Goal: Information Seeking & Learning: Learn about a topic

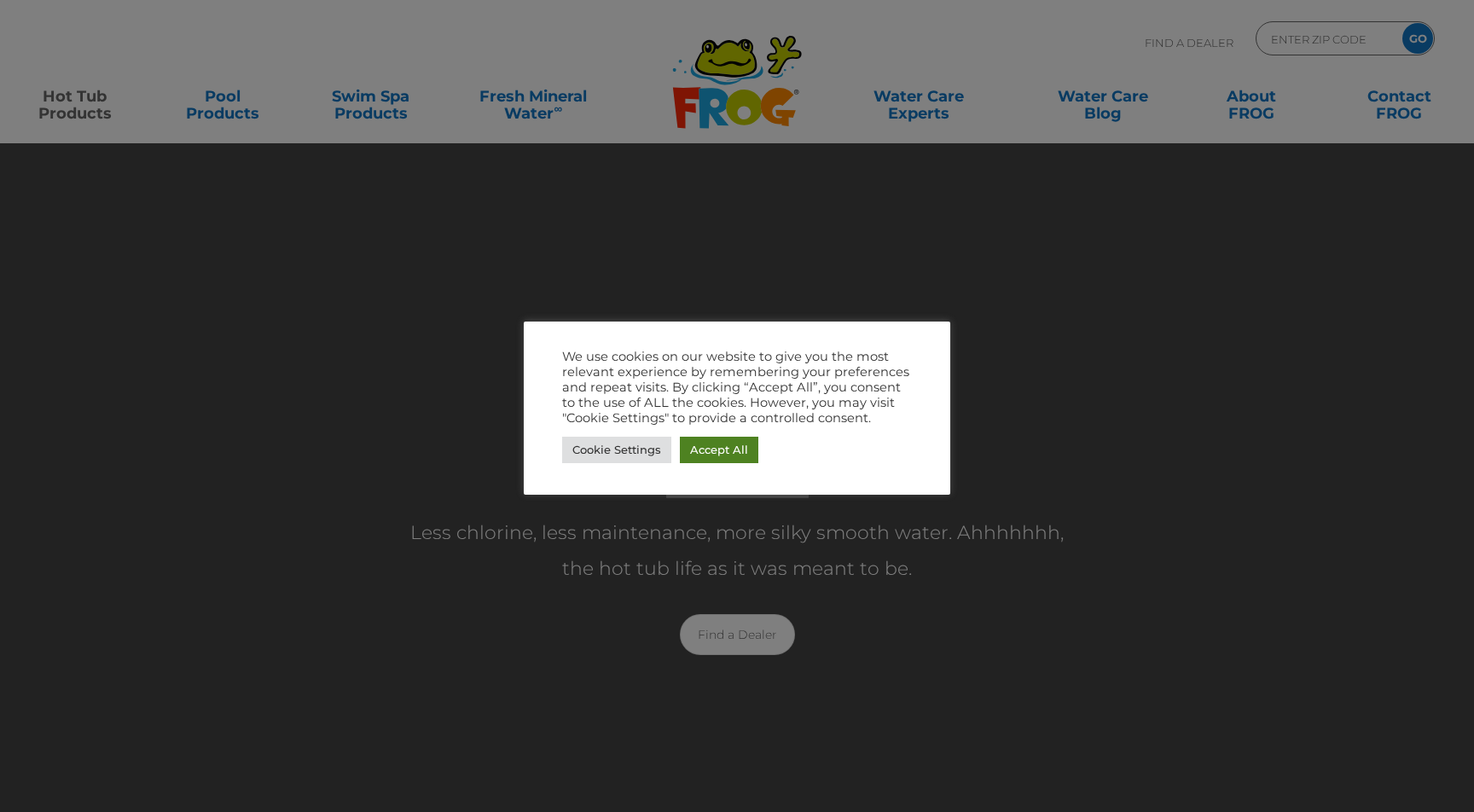
click at [699, 453] on link "Accept All" at bounding box center [718, 449] width 78 height 27
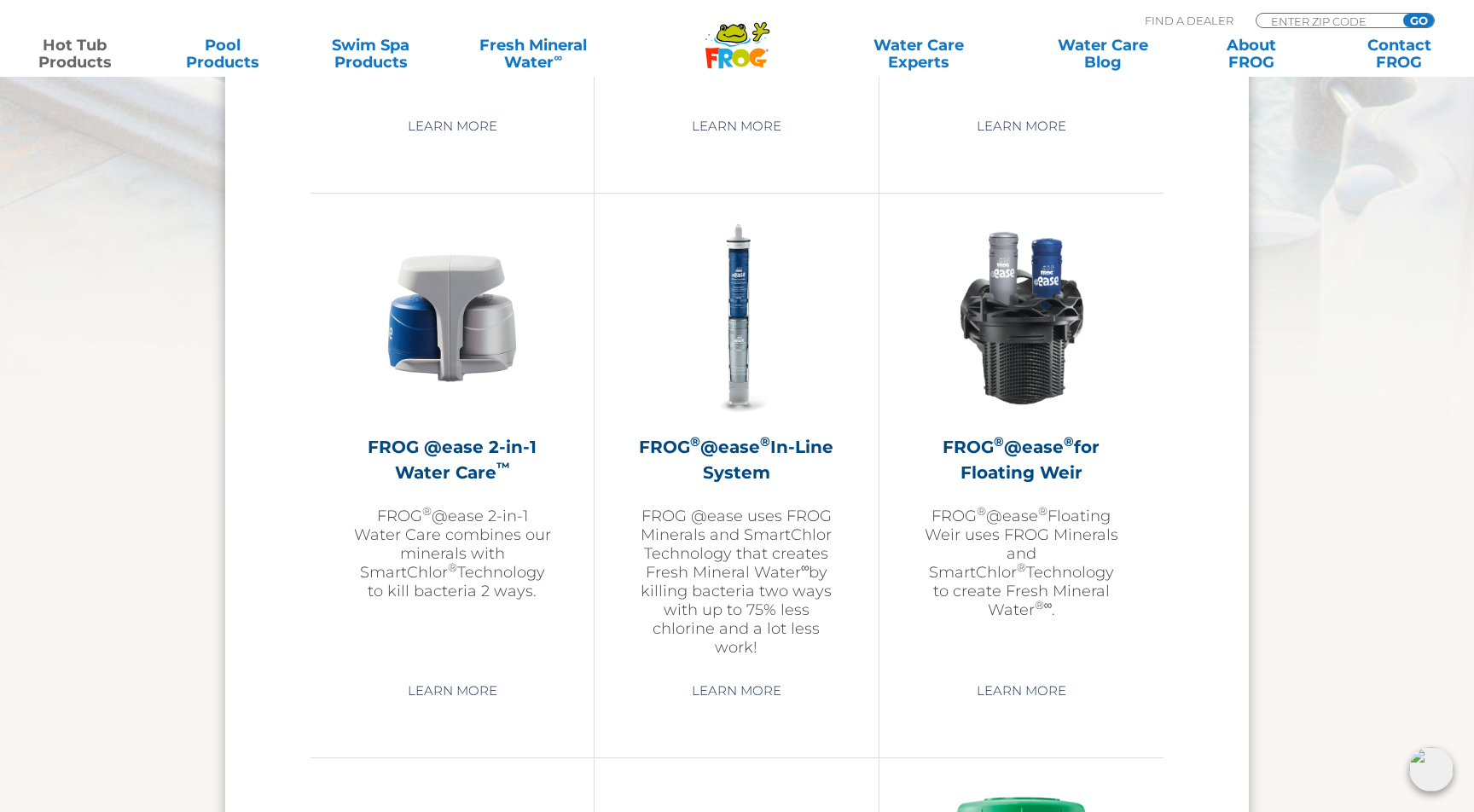
scroll to position [2375, 0]
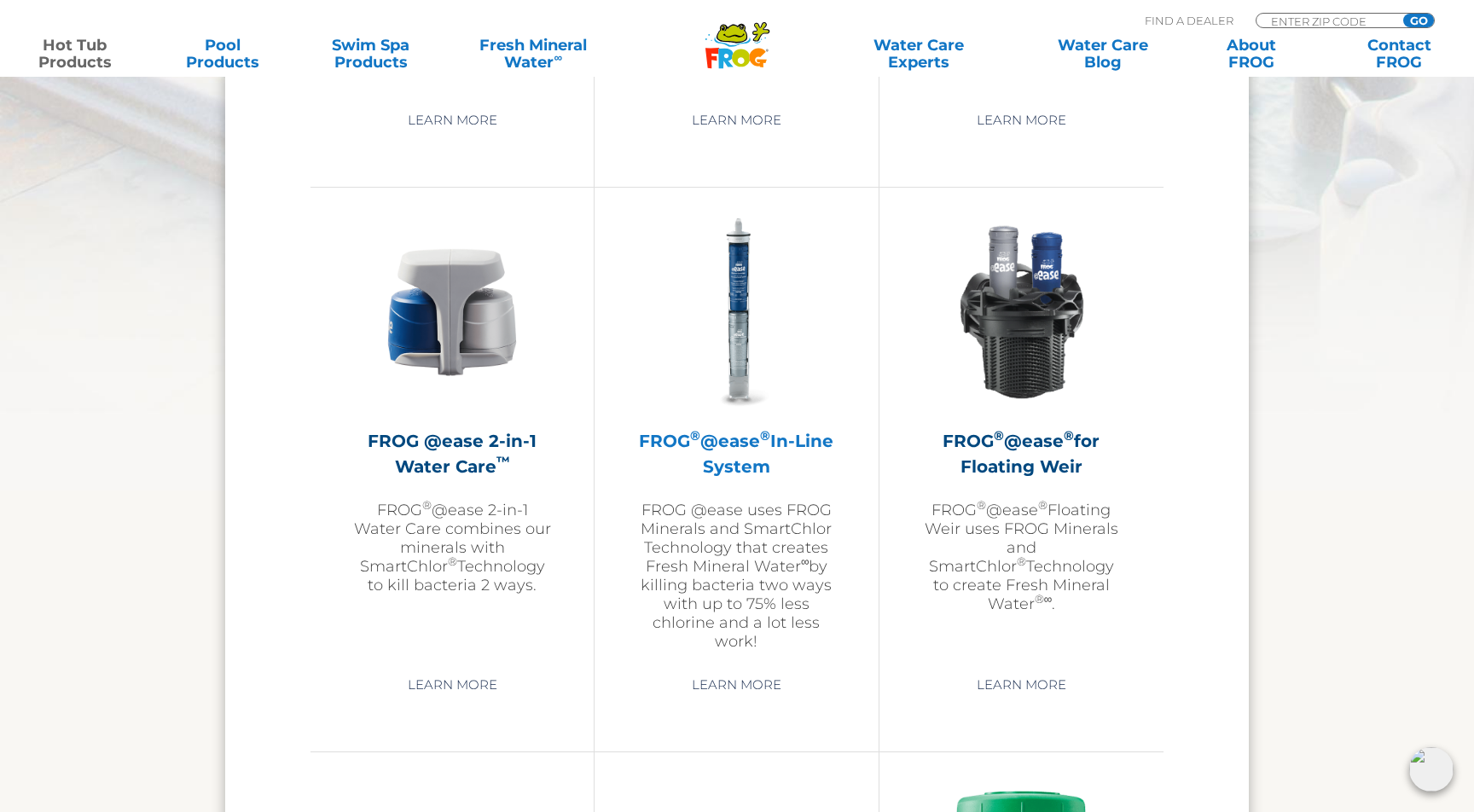
click at [727, 462] on h2 "FROG ® @ease ® In-Line System" at bounding box center [736, 454] width 198 height 51
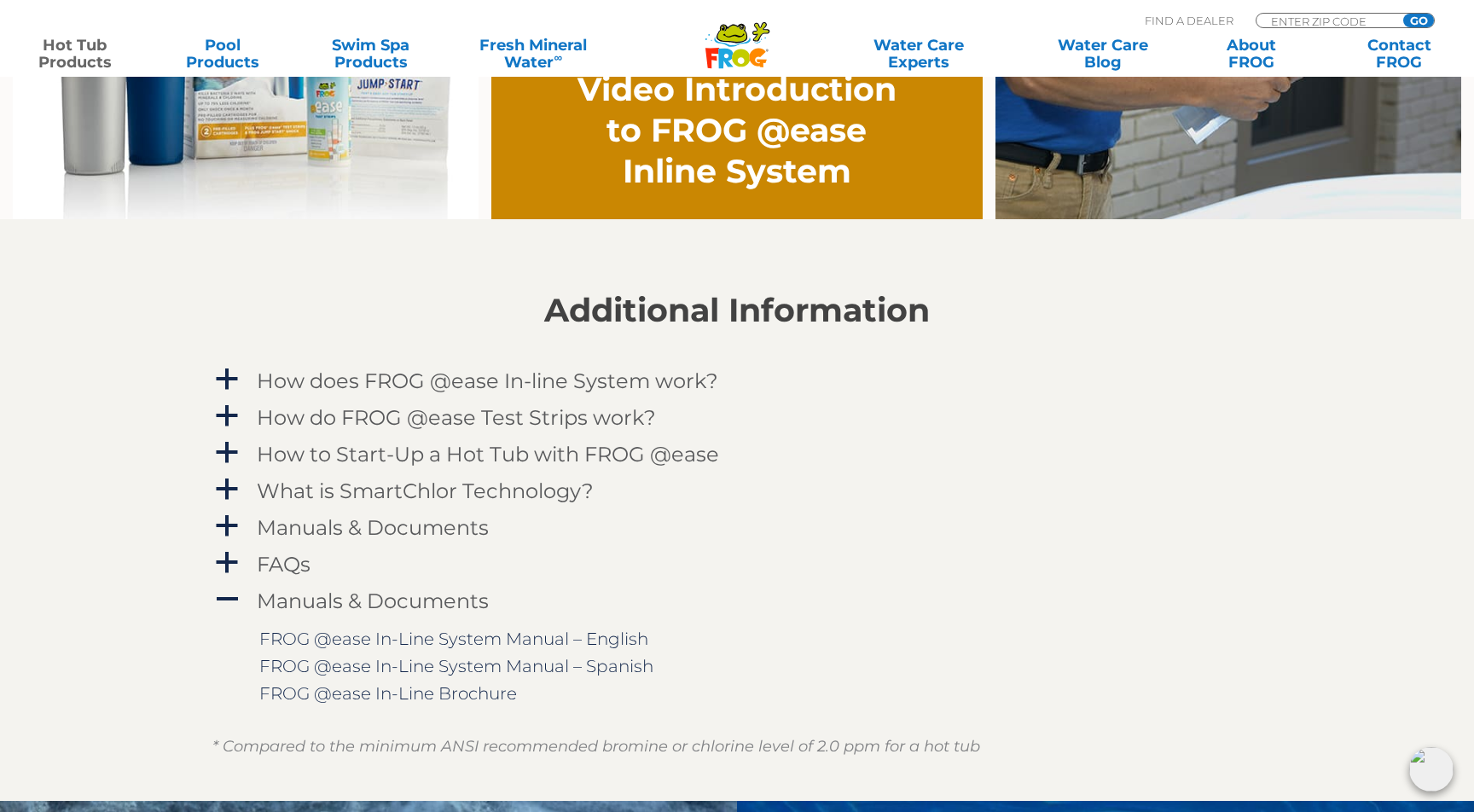
scroll to position [1527, 0]
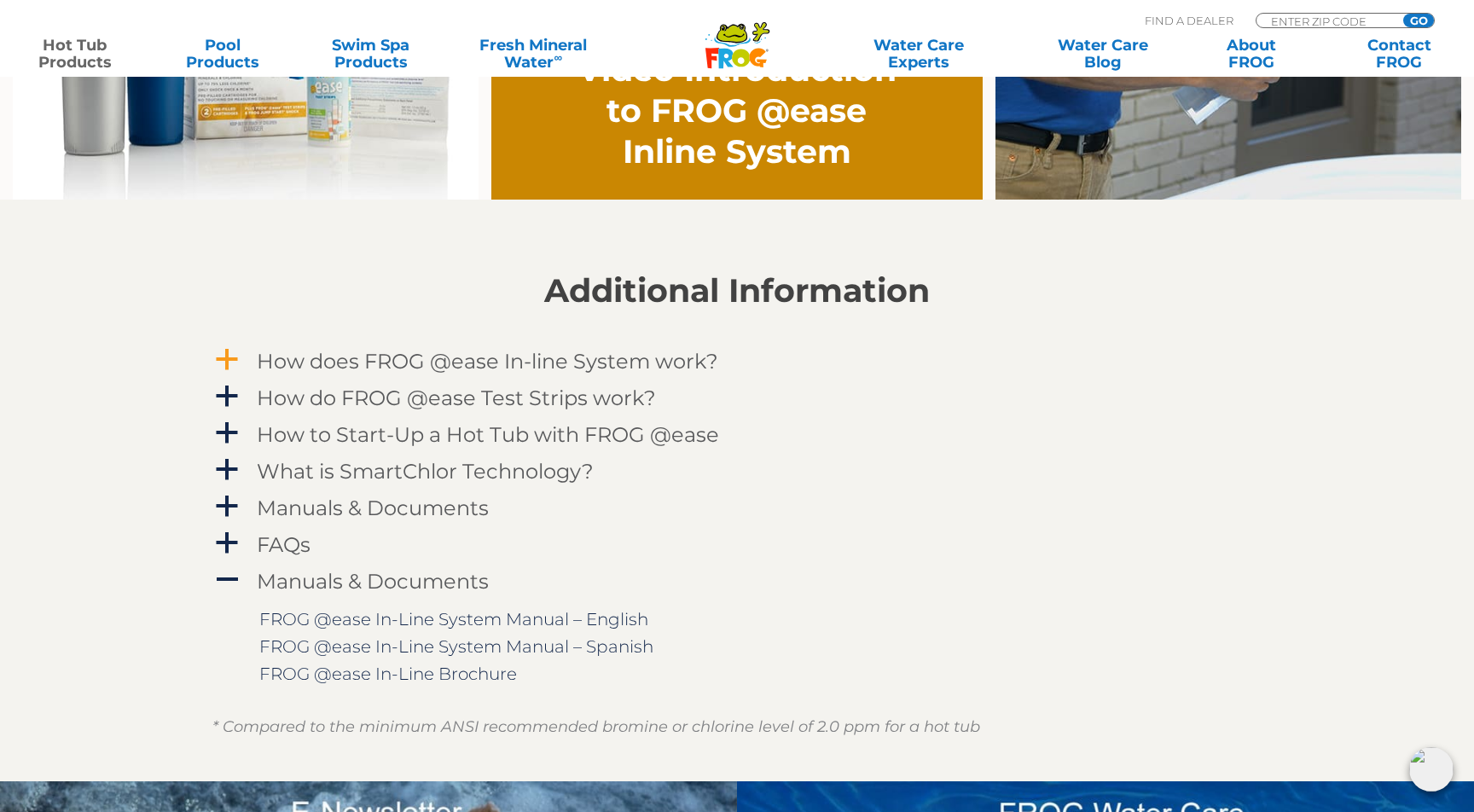
click at [232, 358] on span "a" at bounding box center [227, 360] width 26 height 26
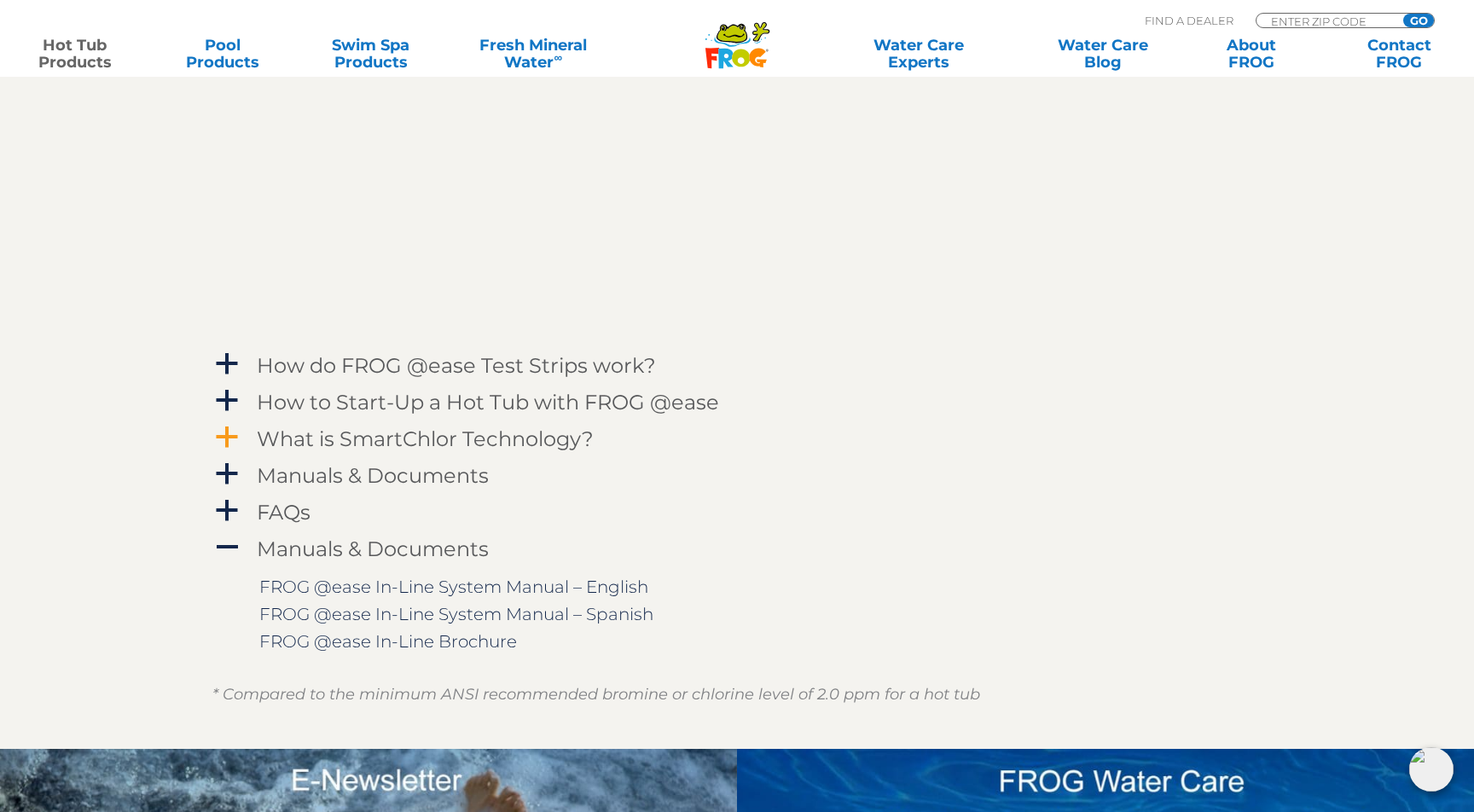
scroll to position [2054, 0]
click at [232, 364] on span "a" at bounding box center [227, 364] width 26 height 26
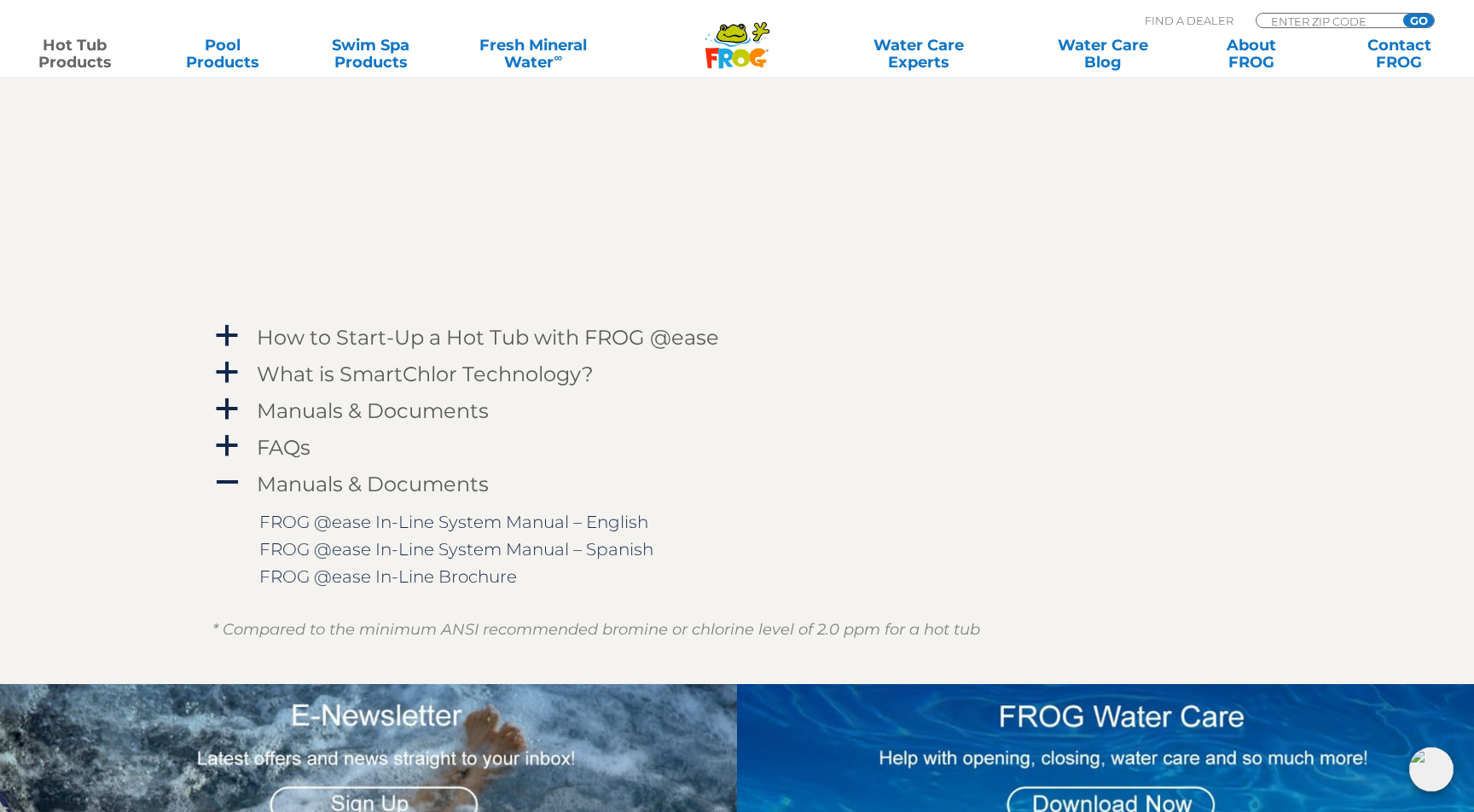
scroll to position [2611, 0]
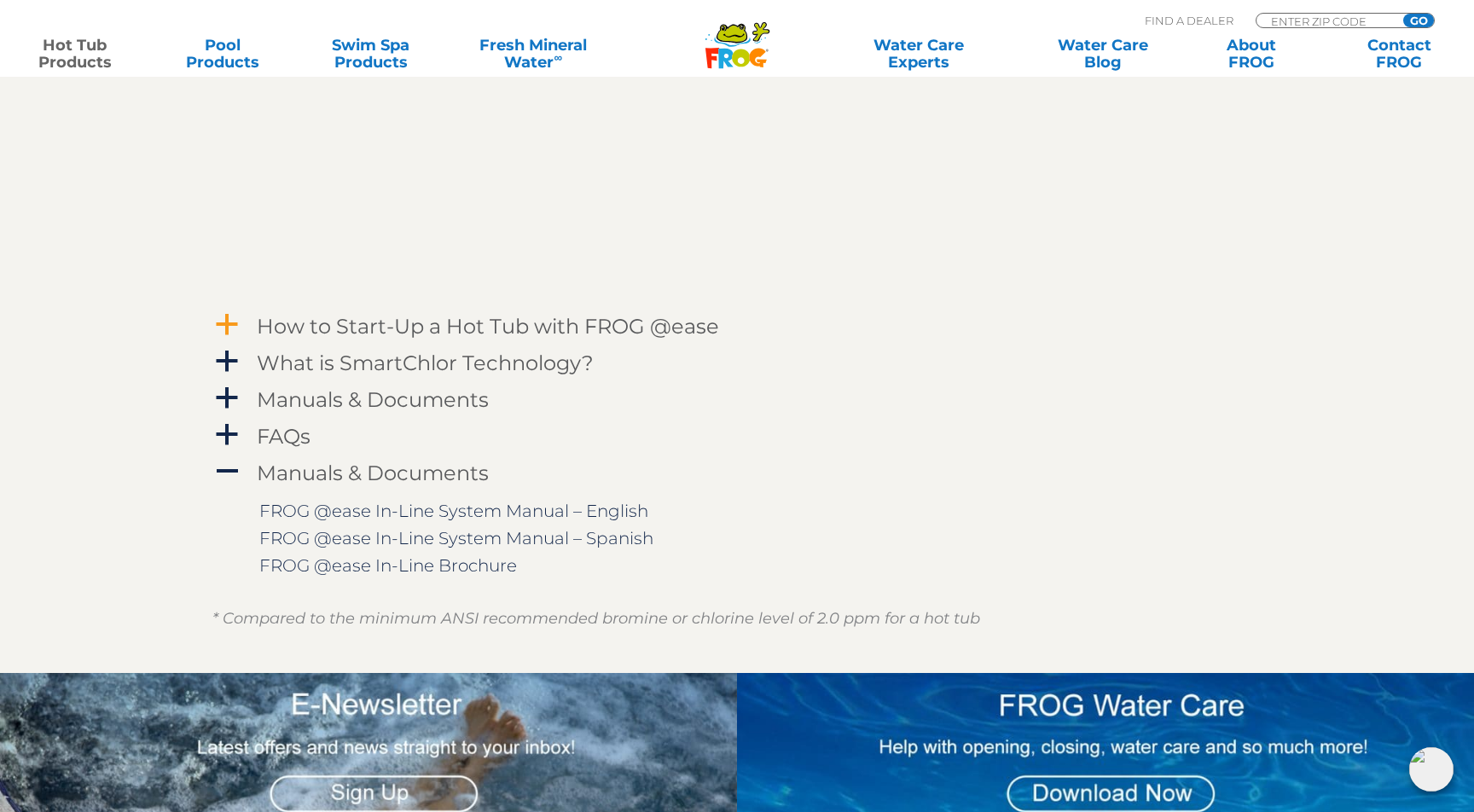
click at [230, 325] on span "a" at bounding box center [227, 325] width 26 height 26
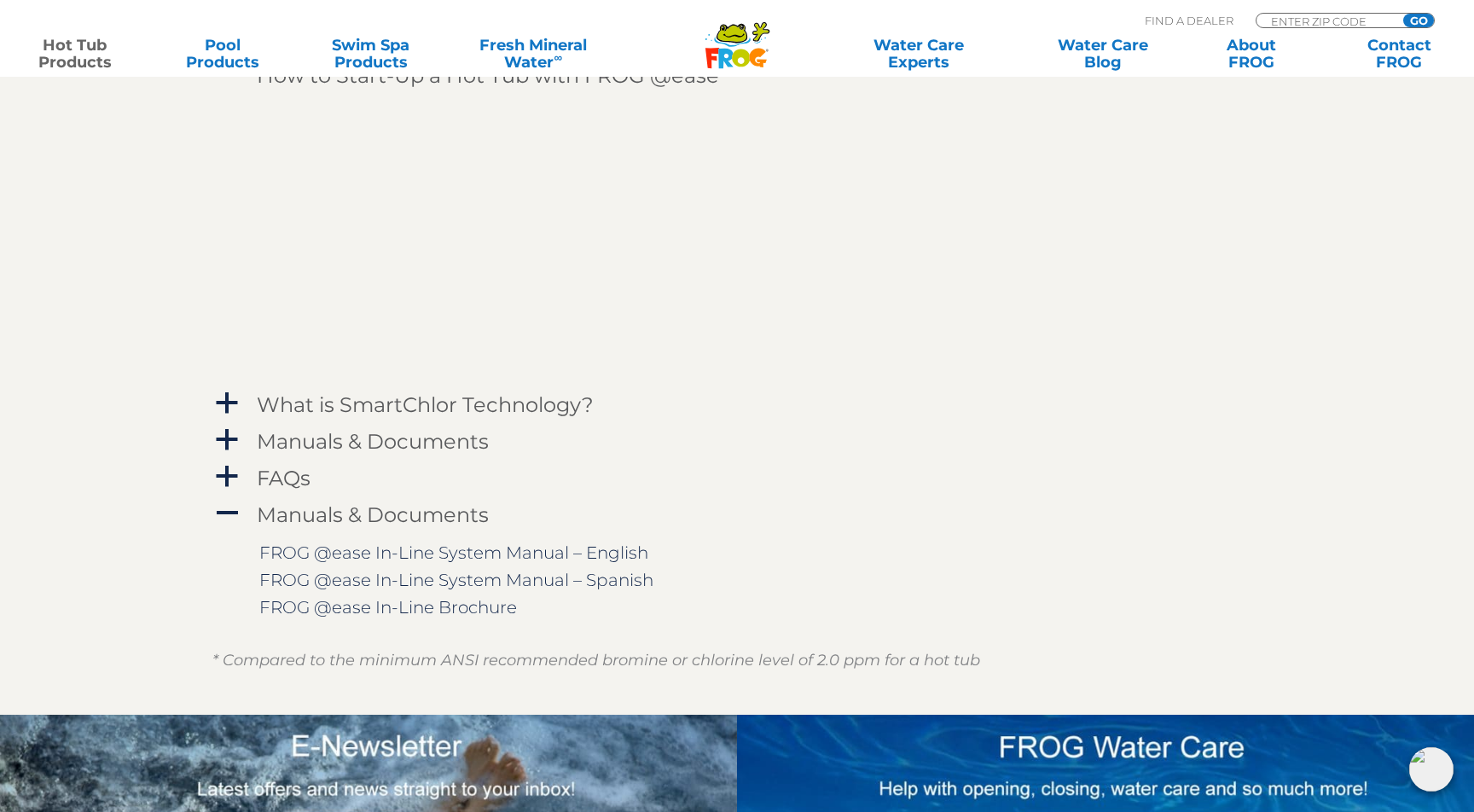
scroll to position [2867, 0]
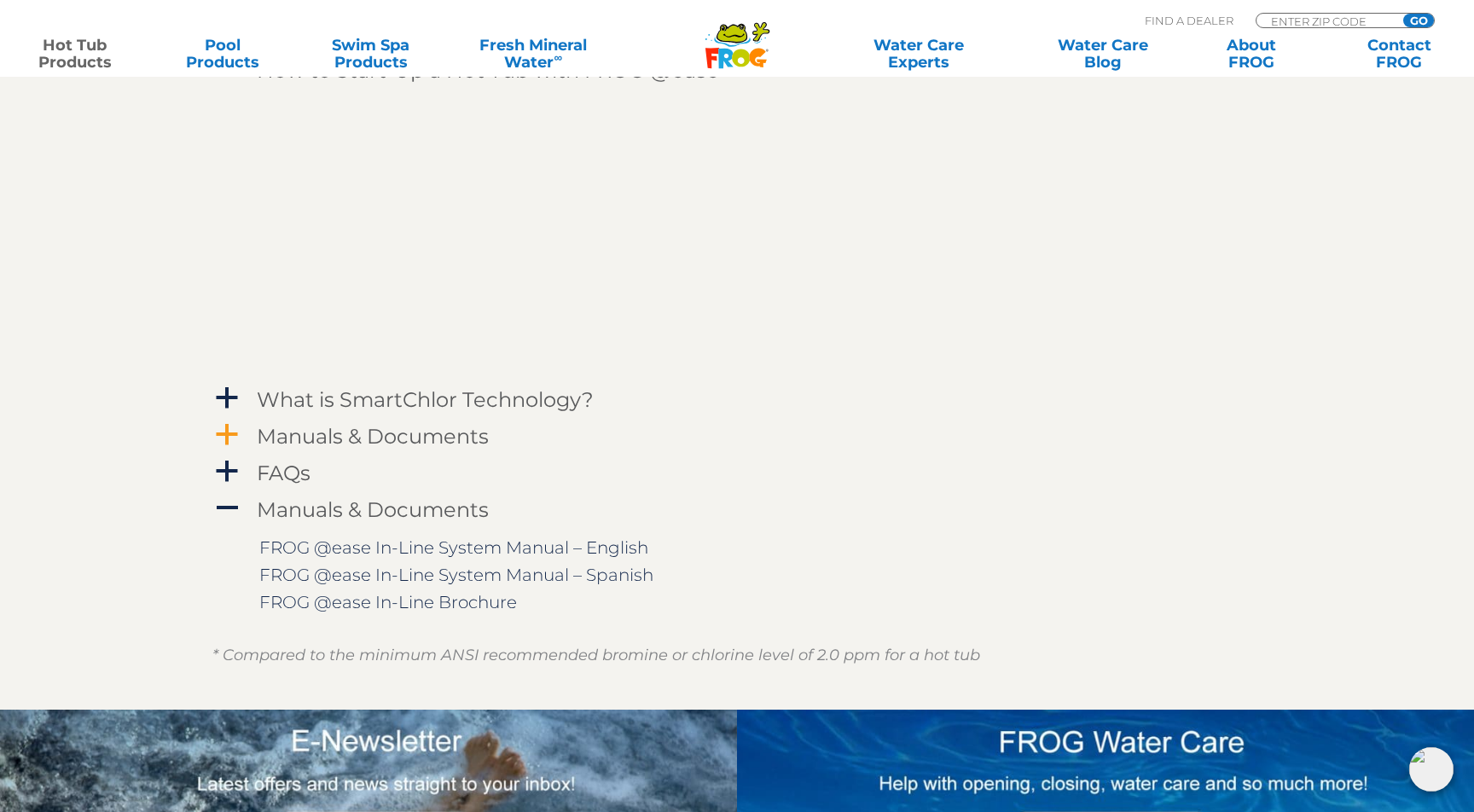
click at [226, 426] on span "a" at bounding box center [227, 435] width 26 height 26
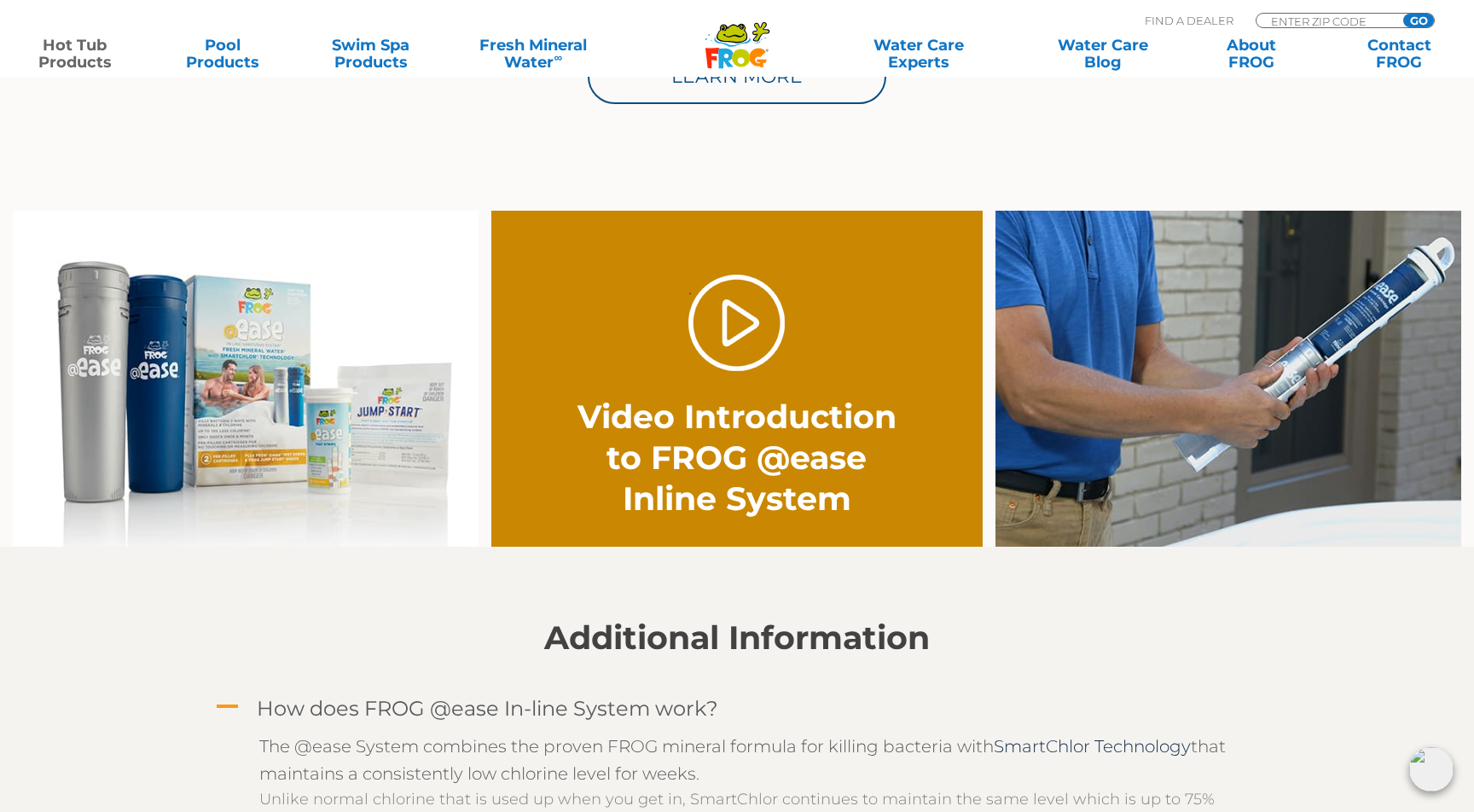
scroll to position [1188, 0]
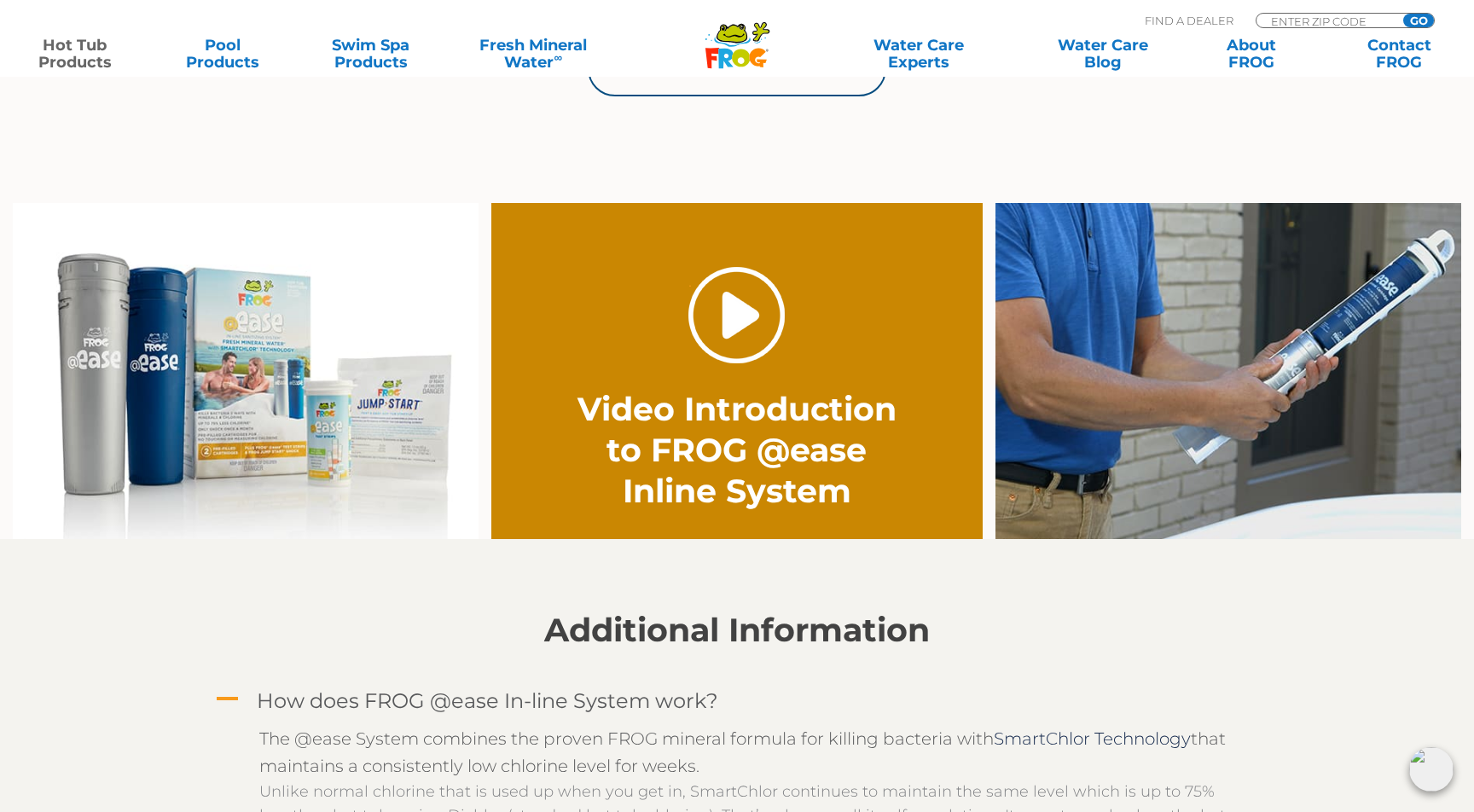
click at [715, 345] on link "." at bounding box center [736, 315] width 96 height 96
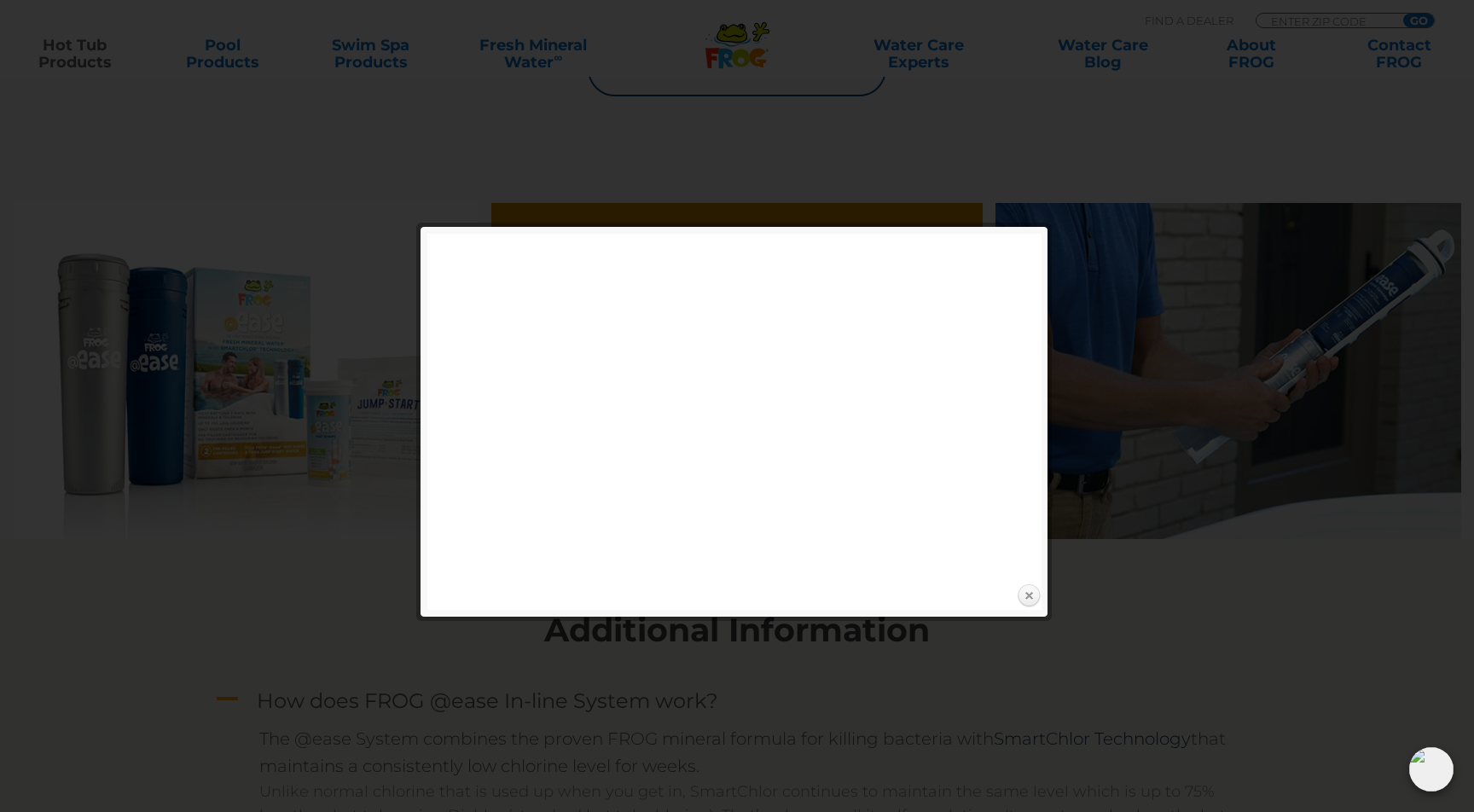
click at [1031, 594] on link "Close" at bounding box center [1029, 596] width 26 height 26
